Goal: Transaction & Acquisition: Purchase product/service

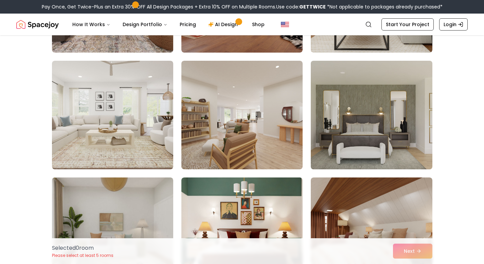
scroll to position [2423, 0]
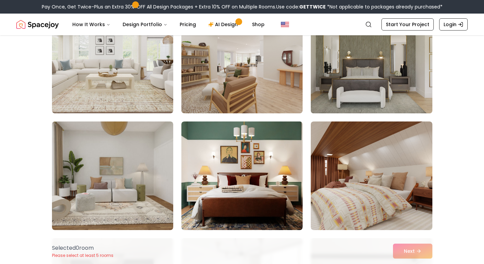
click at [374, 45] on img at bounding box center [371, 59] width 127 height 114
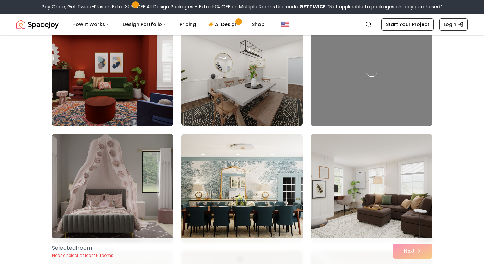
scroll to position [2774, 0]
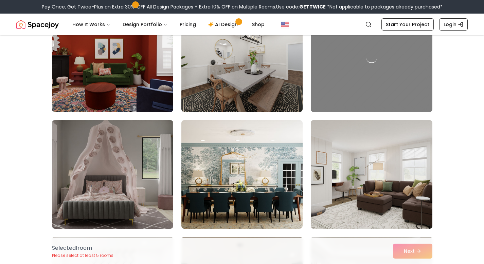
click at [387, 165] on img at bounding box center [371, 174] width 127 height 114
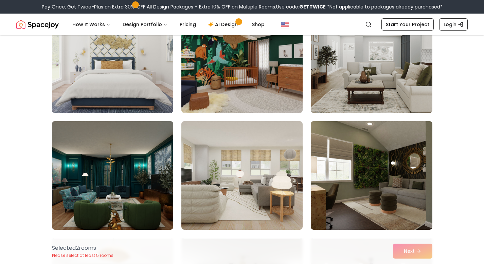
scroll to position [3092, 0]
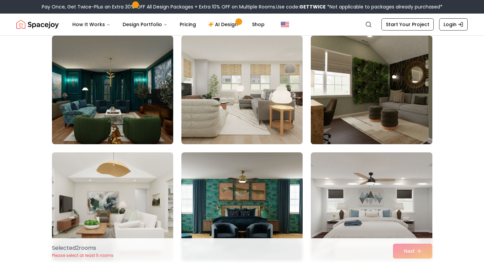
click at [373, 112] on img at bounding box center [371, 90] width 127 height 114
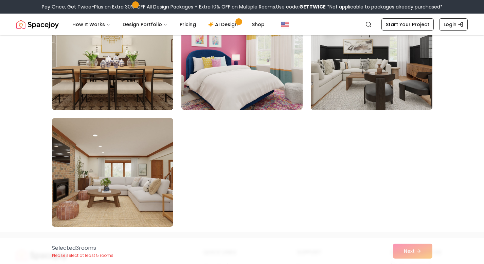
scroll to position [3913, 0]
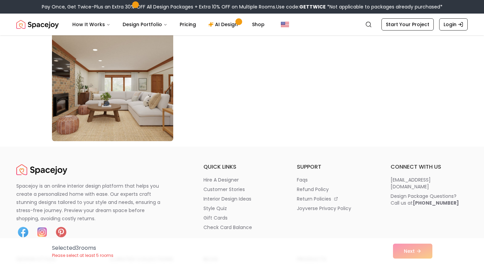
click at [139, 123] on img at bounding box center [112, 87] width 127 height 114
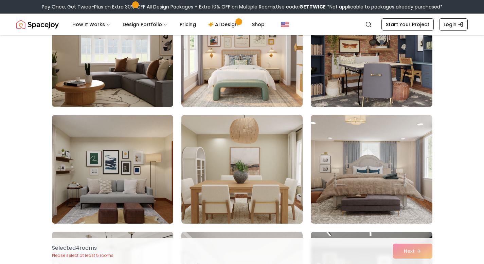
scroll to position [1404, 0]
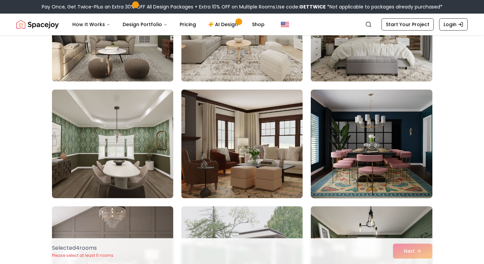
click at [271, 137] on img at bounding box center [241, 144] width 127 height 114
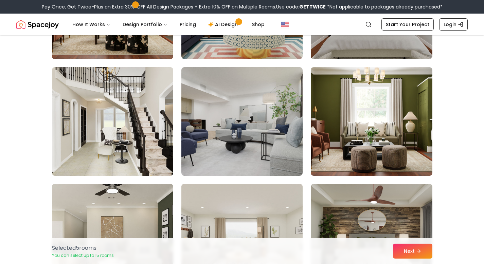
scroll to position [1307, 0]
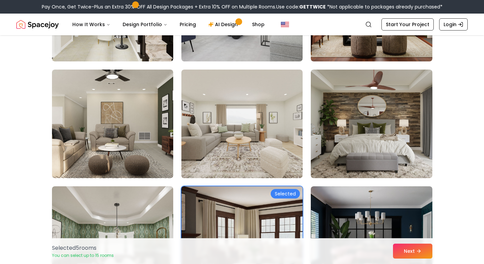
click at [270, 198] on img at bounding box center [241, 241] width 127 height 114
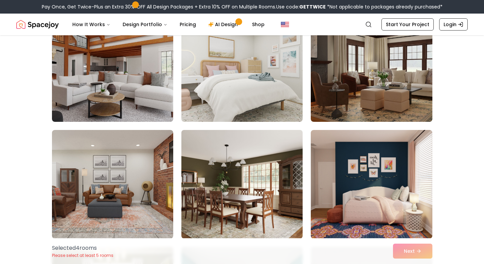
scroll to position [897, 0]
click at [272, 196] on img at bounding box center [241, 184] width 127 height 114
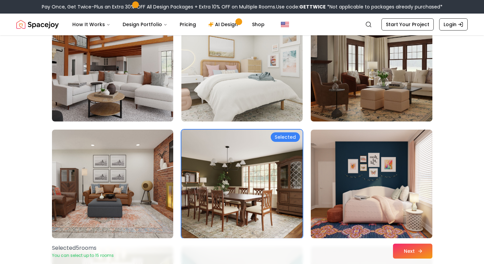
click at [423, 249] on button "Next" at bounding box center [412, 251] width 39 height 15
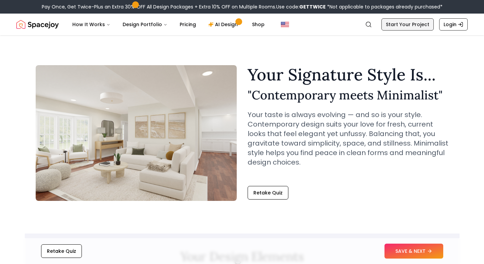
click at [388, 23] on link "Start Your Project" at bounding box center [407, 24] width 52 height 12
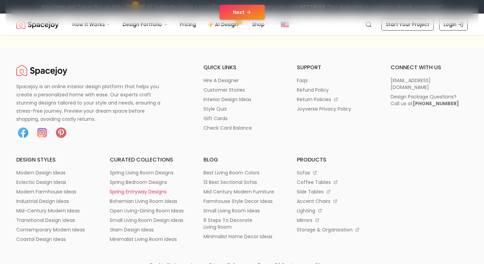
scroll to position [214, 0]
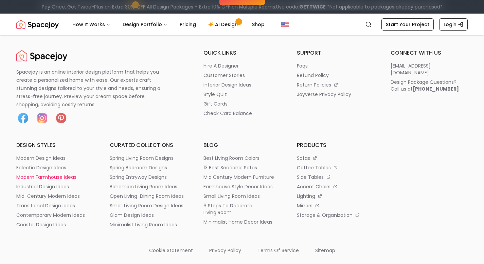
click at [51, 179] on p "modern farmhouse ideas" at bounding box center [46, 177] width 60 height 7
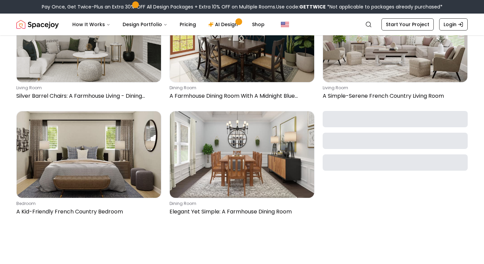
scroll to position [918, 0]
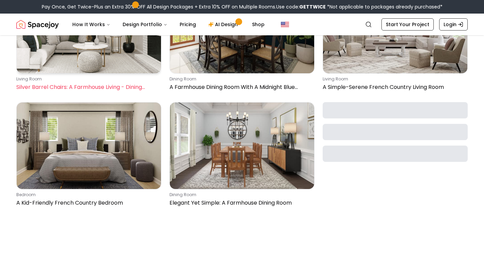
click at [124, 56] on img at bounding box center [89, 30] width 144 height 87
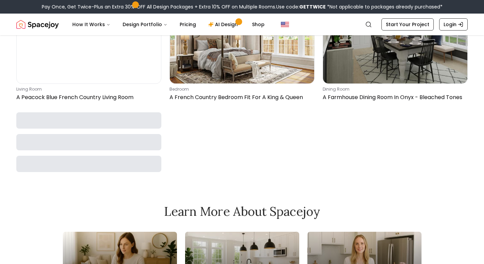
scroll to position [1497, 0]
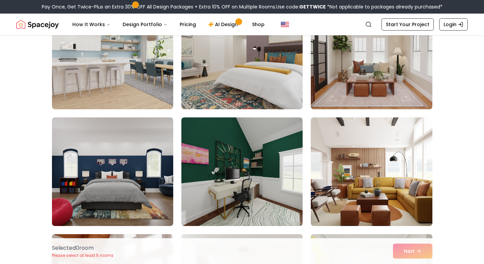
scroll to position [442, 0]
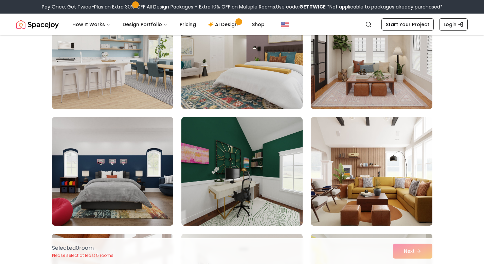
click at [109, 57] on img at bounding box center [112, 55] width 127 height 114
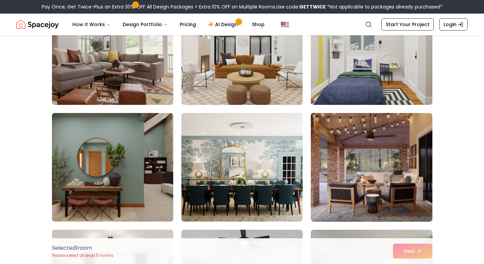
scroll to position [641, 0]
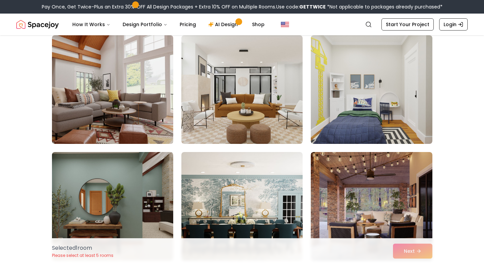
click at [145, 111] on img at bounding box center [112, 90] width 127 height 114
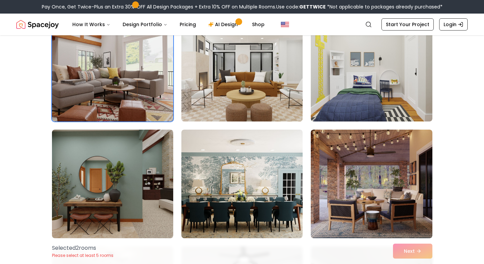
scroll to position [744, 0]
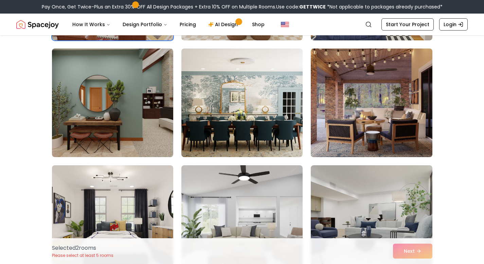
click at [366, 89] on img at bounding box center [371, 103] width 127 height 114
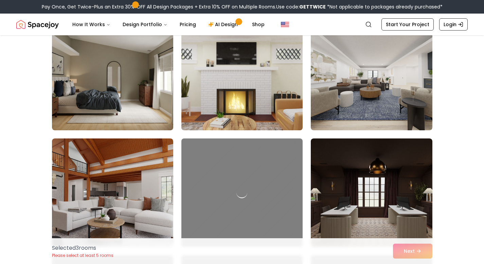
scroll to position [1158, 0]
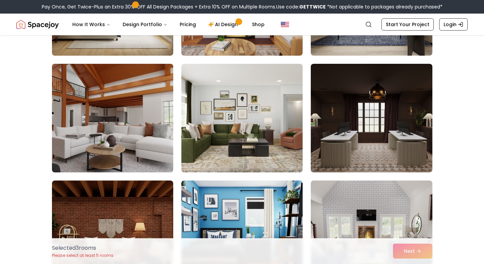
click at [139, 118] on img at bounding box center [112, 118] width 127 height 114
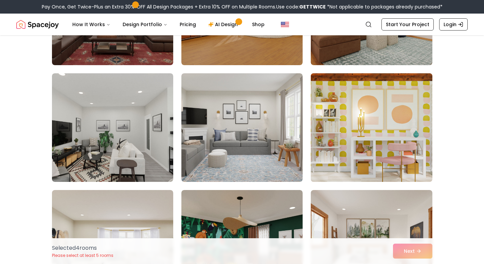
scroll to position [2591, 0]
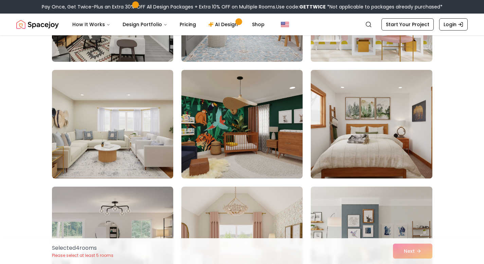
click at [381, 148] on img at bounding box center [371, 124] width 127 height 114
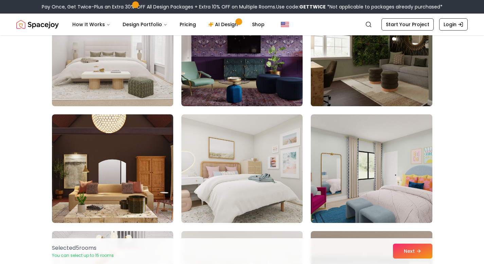
scroll to position [3273, 0]
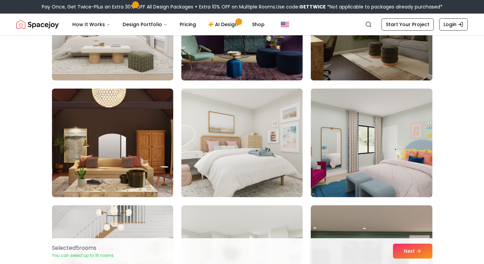
click at [332, 64] on img at bounding box center [371, 26] width 127 height 114
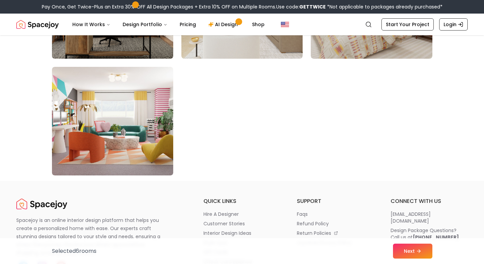
scroll to position [3925, 0]
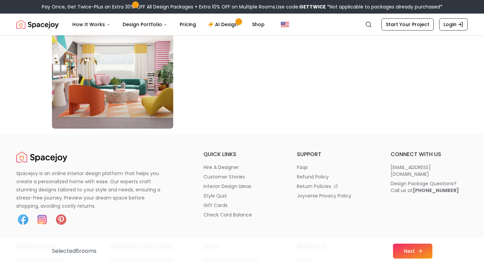
click at [403, 249] on button "Next" at bounding box center [412, 251] width 39 height 15
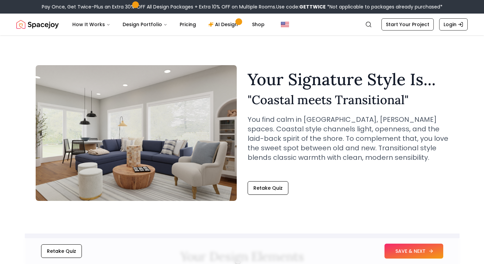
click at [408, 247] on button "SAVE & NEXT" at bounding box center [413, 251] width 59 height 15
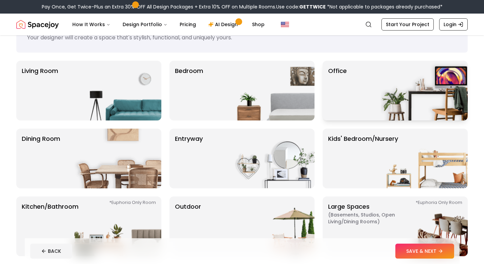
scroll to position [36, 0]
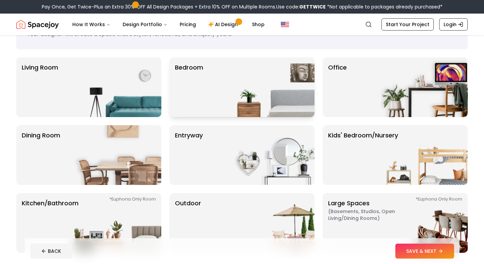
click at [216, 83] on div "Bedroom" at bounding box center [241, 87] width 145 height 60
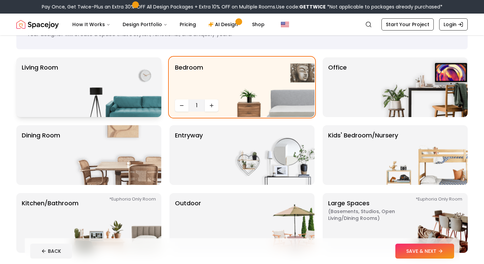
click at [106, 104] on img at bounding box center [117, 87] width 87 height 60
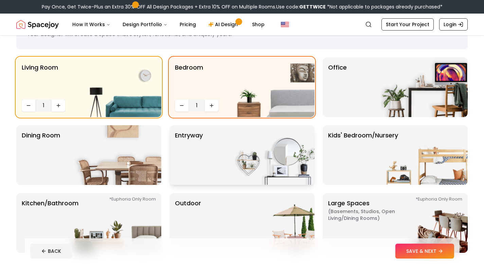
click at [258, 162] on img at bounding box center [270, 155] width 87 height 60
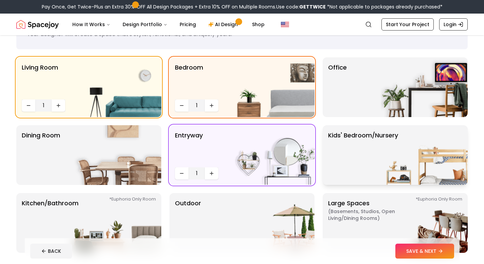
click at [379, 153] on p "Kids' Bedroom/Nursery" at bounding box center [363, 155] width 70 height 49
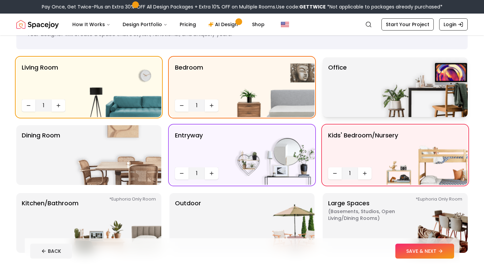
click at [354, 102] on div "Office" at bounding box center [394, 87] width 145 height 60
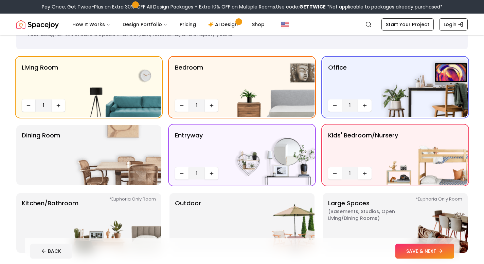
click at [165, 147] on div "Living Room 1 Bedroom 1 Office 1 Dining Room entryway 1 Kids' Bedroom/Nursery 1…" at bounding box center [241, 154] width 451 height 195
click at [134, 154] on img at bounding box center [117, 155] width 87 height 60
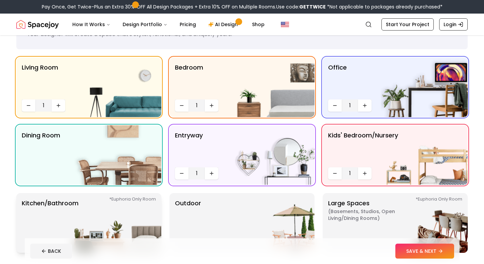
click at [134, 210] on img at bounding box center [117, 223] width 87 height 60
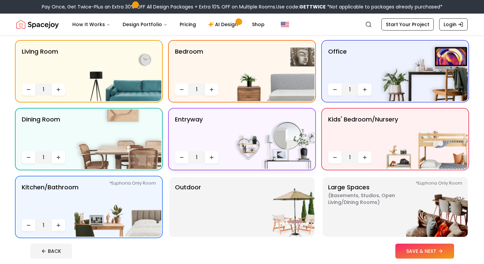
scroll to position [145, 0]
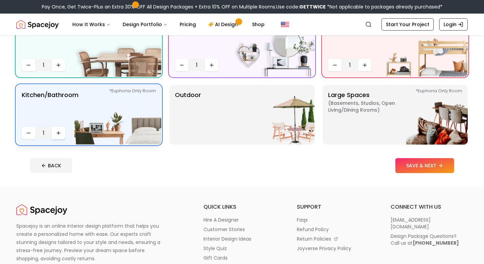
click at [60, 133] on icon "Increase quantity" at bounding box center [58, 132] width 5 height 5
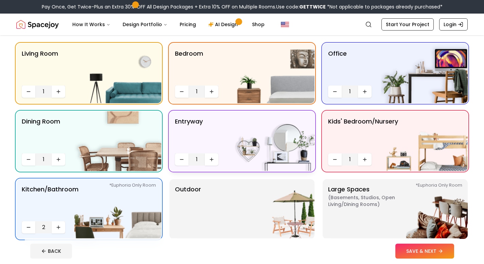
scroll to position [50, 0]
click at [59, 226] on icon "Increase quantity" at bounding box center [58, 227] width 5 height 5
click at [211, 92] on icon "Increase quantity" at bounding box center [211, 92] width 3 height 0
click at [212, 92] on icon "Increase quantity" at bounding box center [211, 92] width 3 height 0
click at [365, 161] on icon "Increase quantity" at bounding box center [364, 159] width 5 height 5
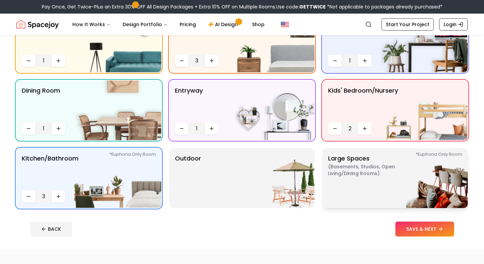
scroll to position [167, 0]
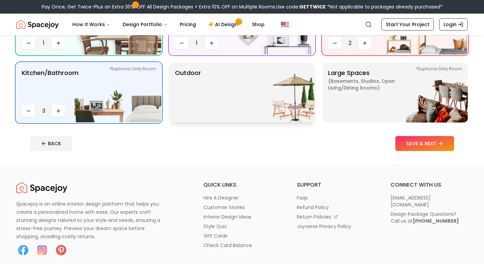
click at [287, 100] on img at bounding box center [270, 93] width 87 height 60
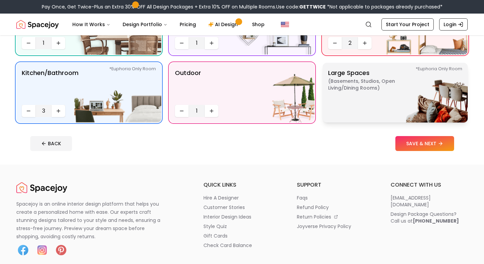
click at [395, 98] on img at bounding box center [423, 93] width 87 height 60
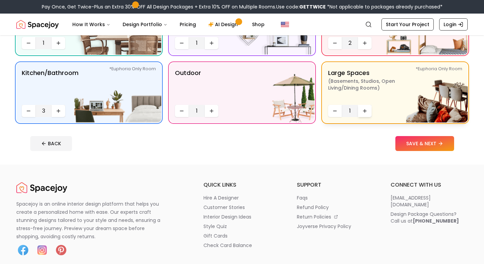
click at [363, 109] on icon "Increase quantity" at bounding box center [364, 110] width 5 height 5
click at [409, 144] on button "SAVE & NEXT" at bounding box center [424, 143] width 59 height 15
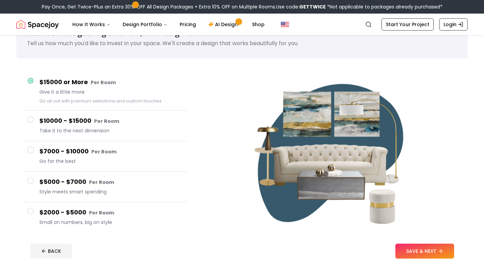
scroll to position [27, 0]
